Goal: Task Accomplishment & Management: Manage account settings

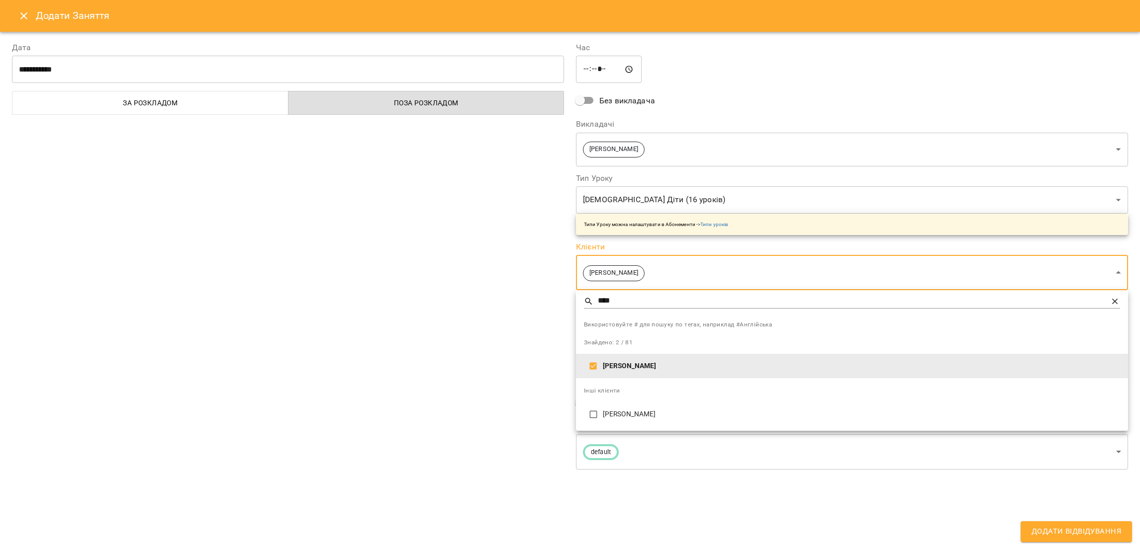
scroll to position [298, 0]
click at [1057, 526] on div at bounding box center [570, 275] width 1140 height 550
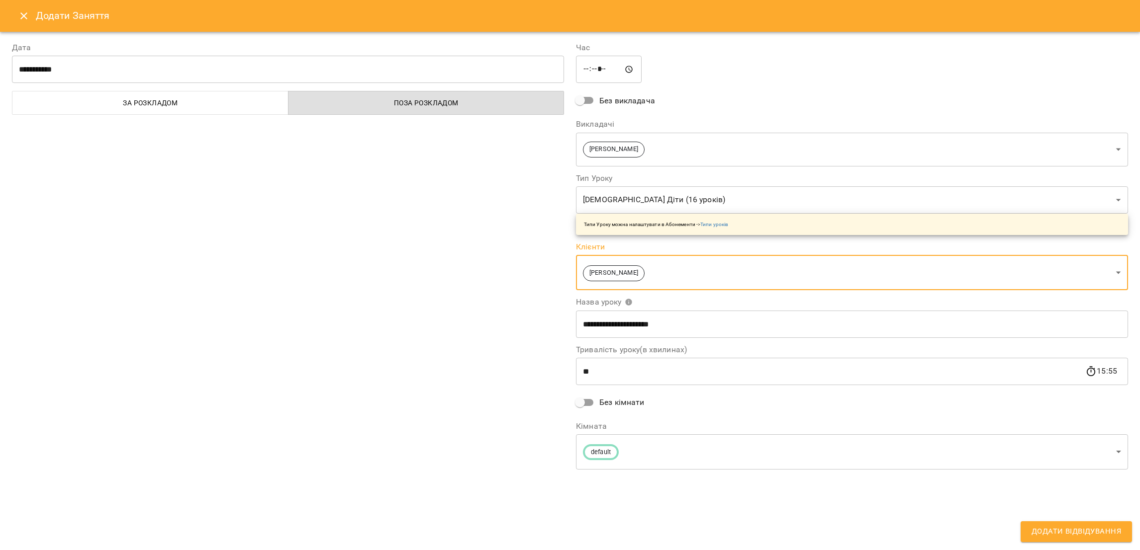
click at [1052, 534] on span "Додати Відвідування" at bounding box center [1075, 532] width 89 height 13
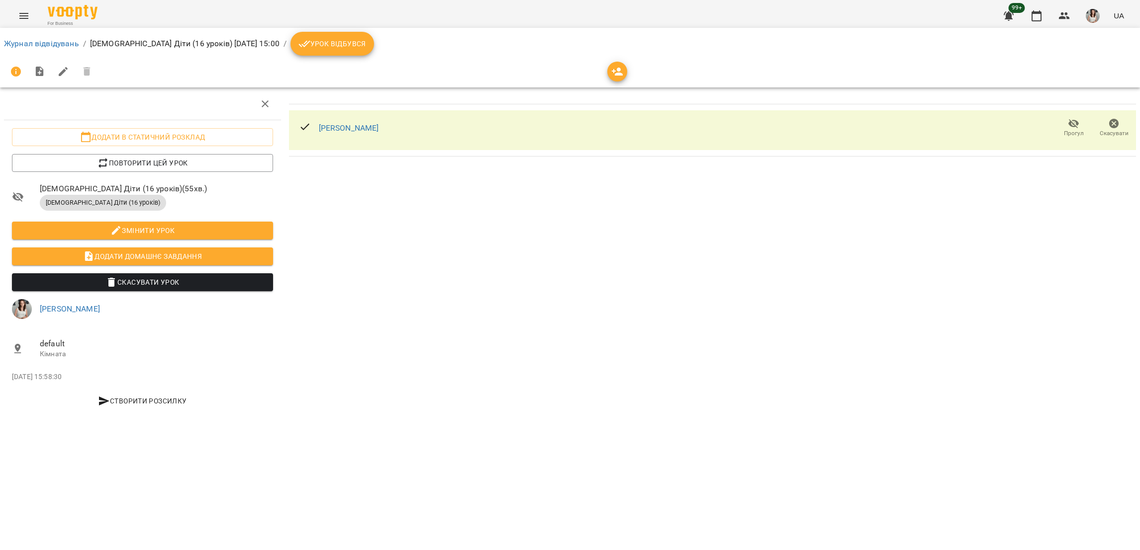
click at [298, 44] on span "Урок відбувся" at bounding box center [332, 44] width 68 height 12
